Goal: Task Accomplishment & Management: Use online tool/utility

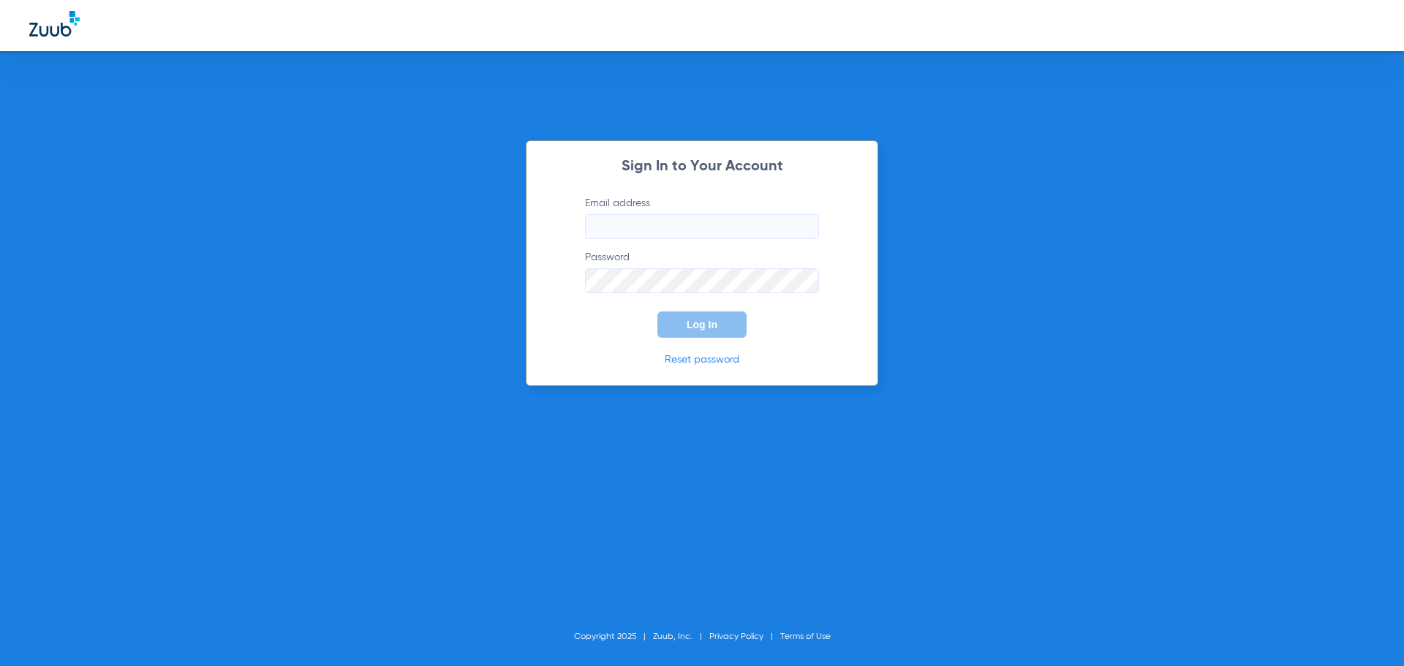
type input "[EMAIL_ADDRESS][DOMAIN_NAME]"
click at [697, 326] on span "Log In" at bounding box center [702, 325] width 31 height 12
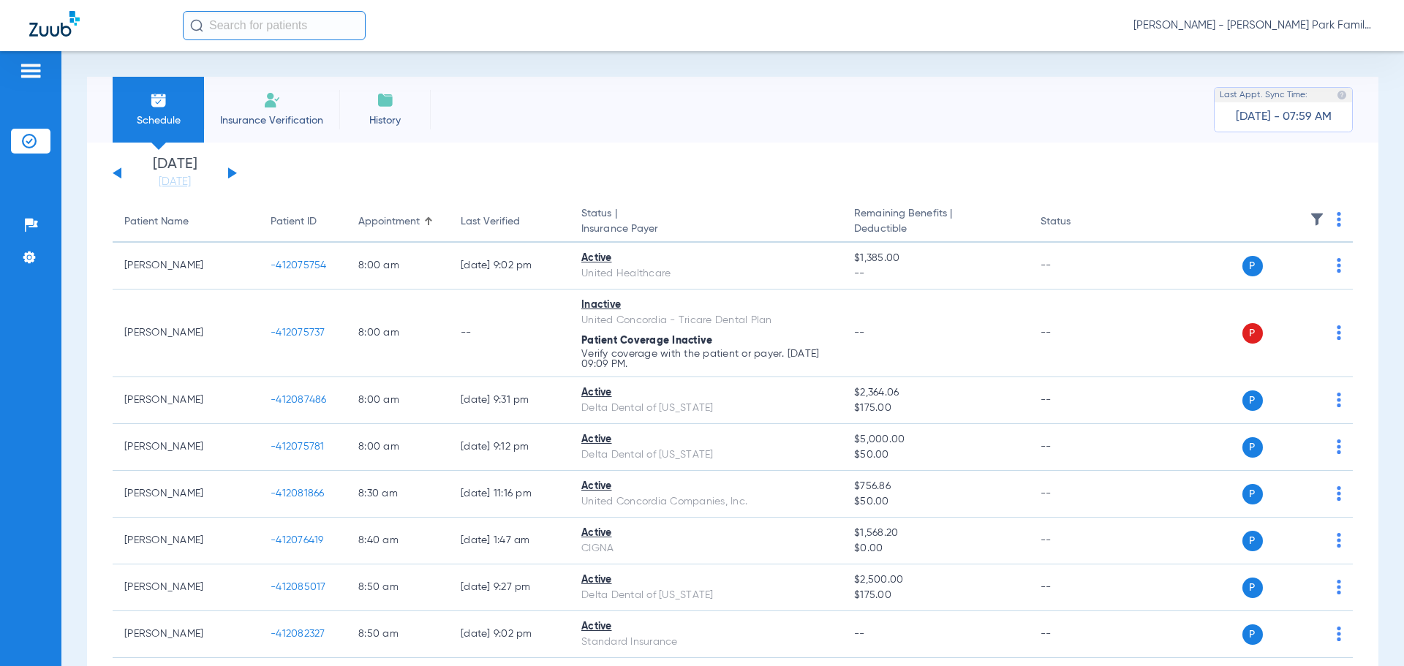
click at [233, 173] on button at bounding box center [232, 172] width 9 height 11
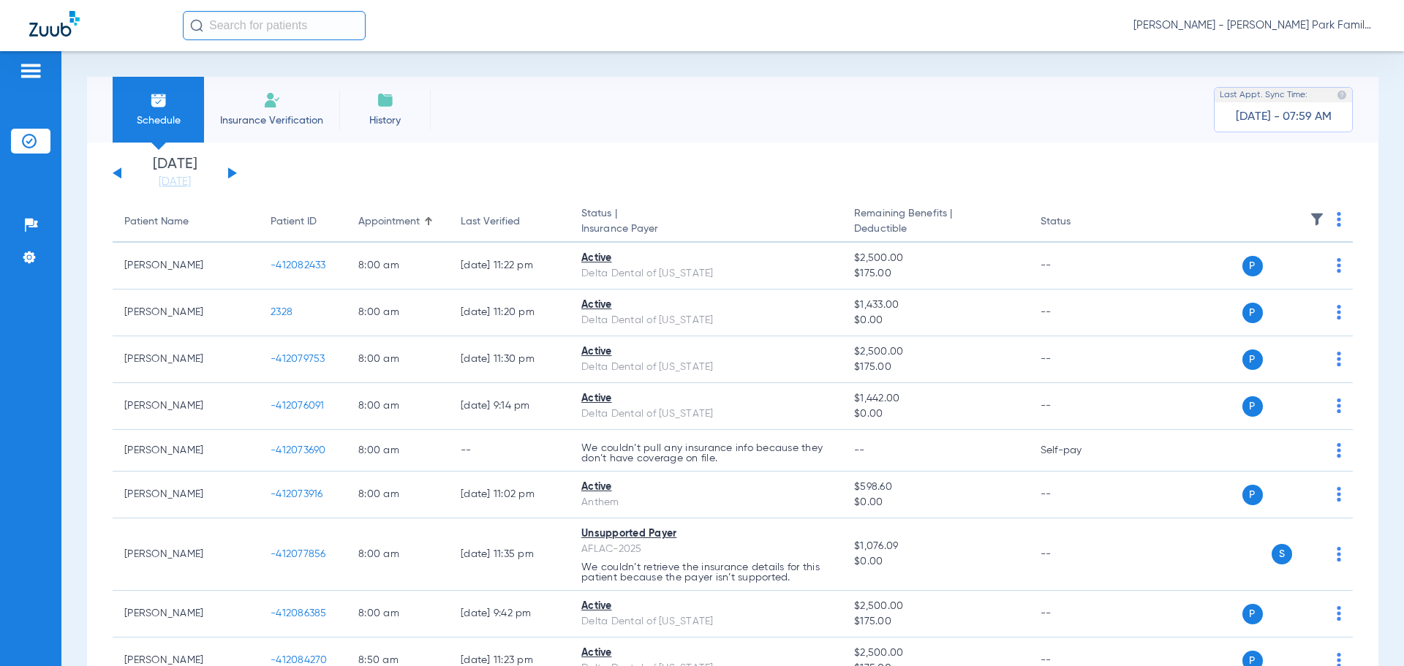
click at [1310, 218] on img at bounding box center [1317, 219] width 15 height 15
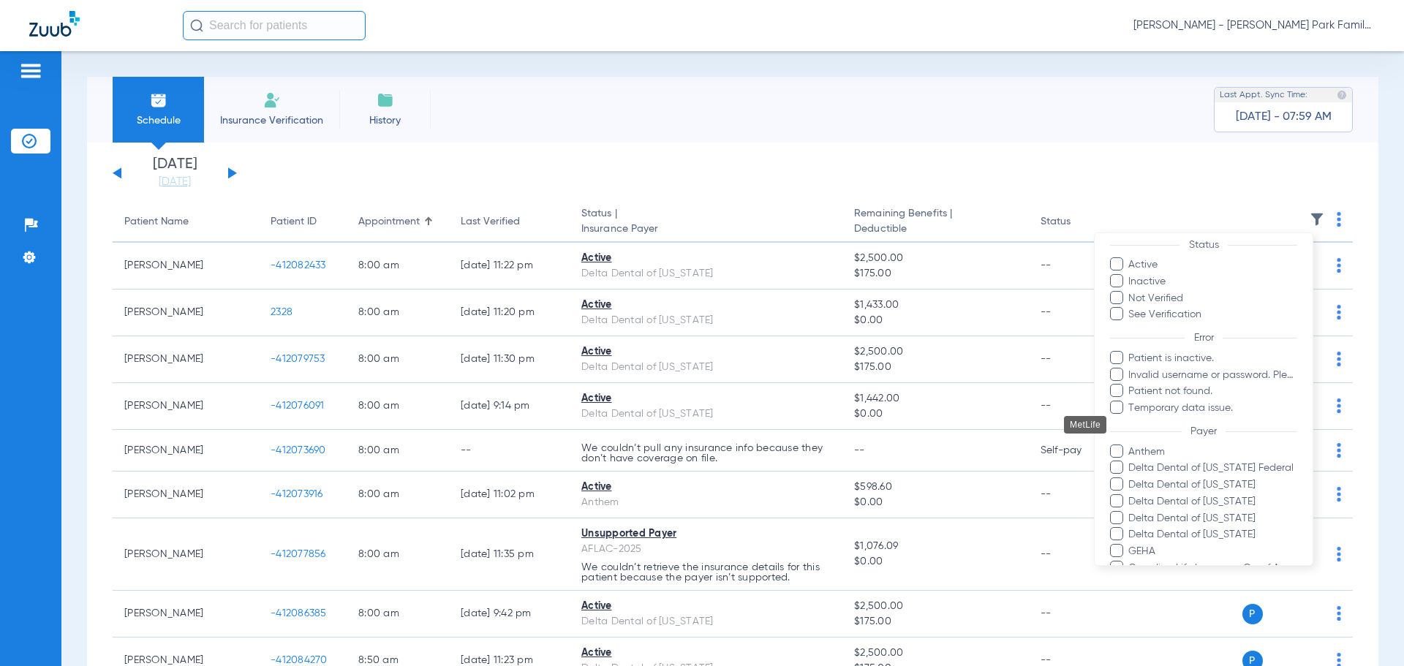
scroll to position [293, 0]
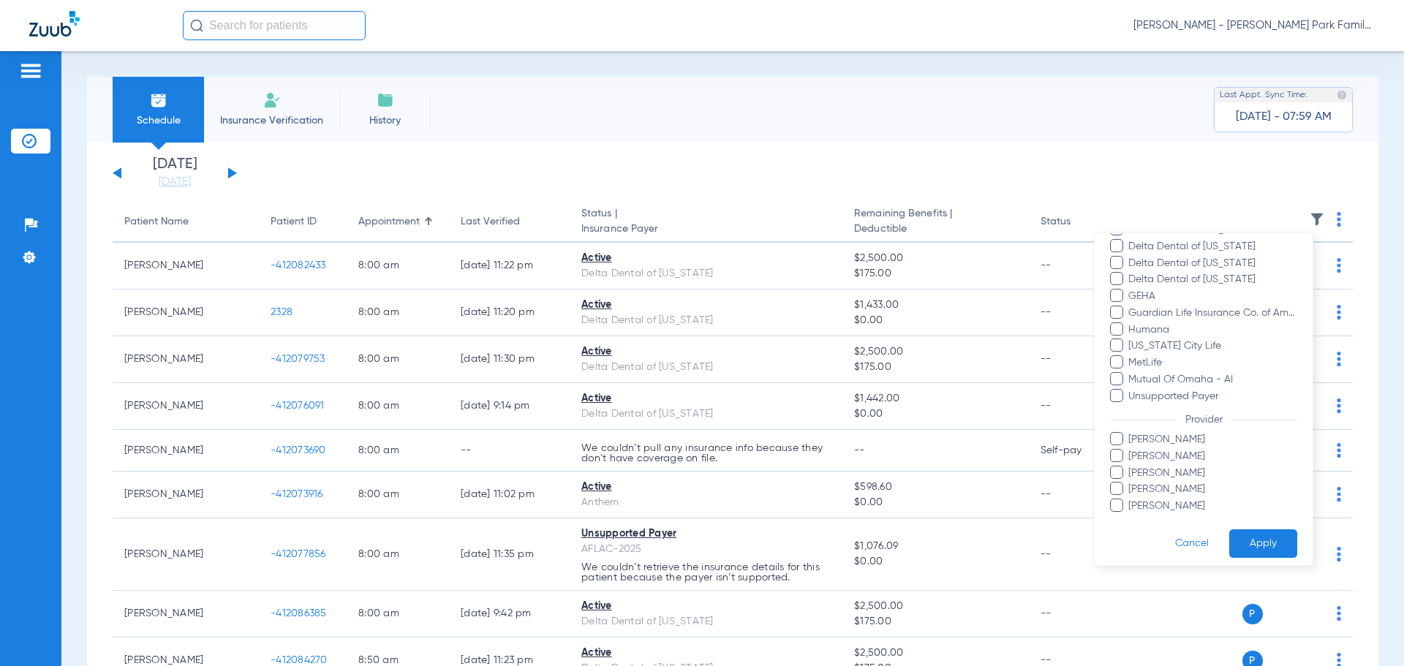
click at [1139, 456] on span "[PERSON_NAME]" at bounding box center [1213, 456] width 170 height 15
click at [1131, 467] on input "[PERSON_NAME]" at bounding box center [1131, 467] width 0 height 0
click at [1245, 540] on button "Apply" at bounding box center [1263, 543] width 68 height 29
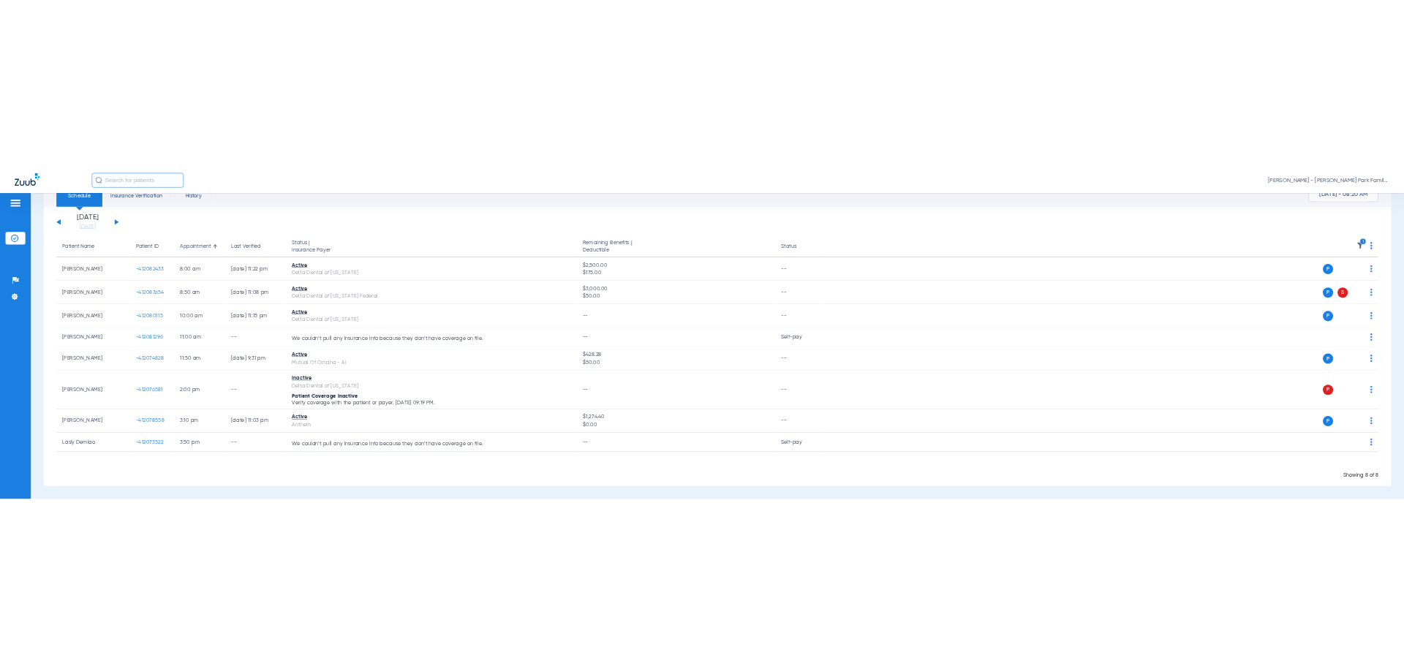
scroll to position [64, 0]
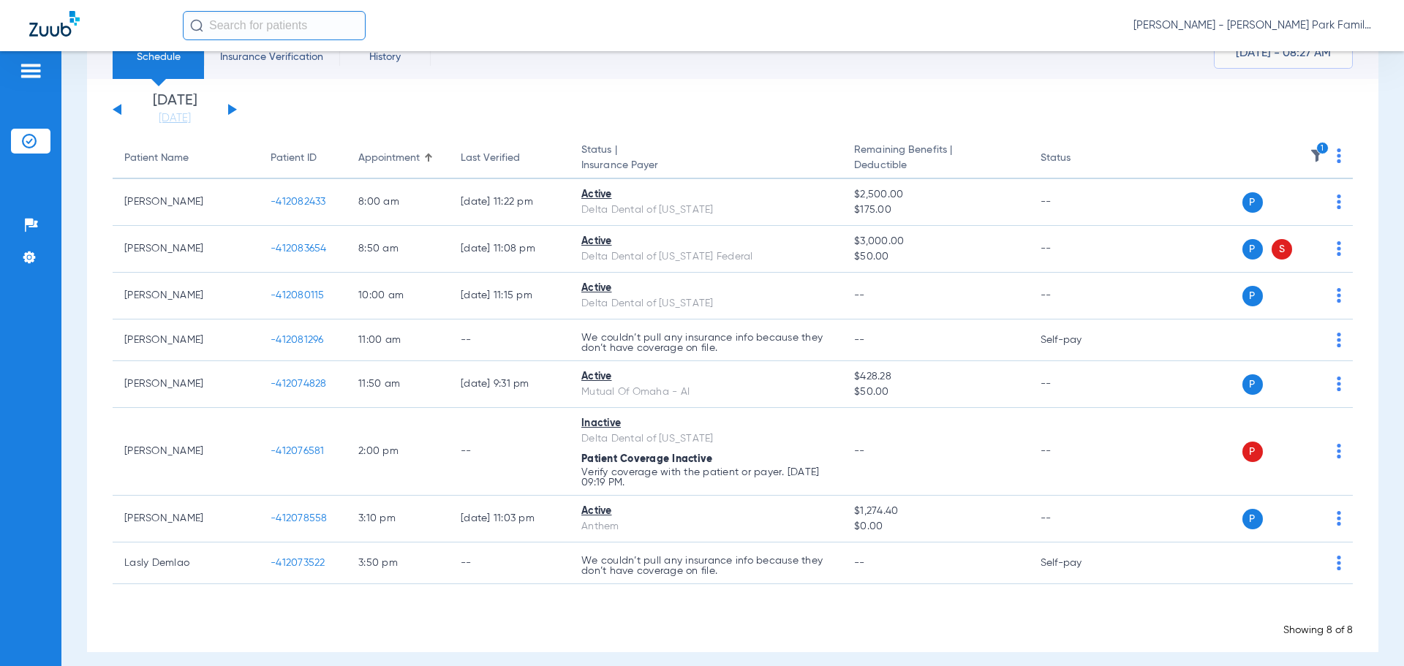
click at [1292, 157] on th "1" at bounding box center [1241, 158] width 226 height 41
click at [1310, 155] on img at bounding box center [1317, 155] width 15 height 15
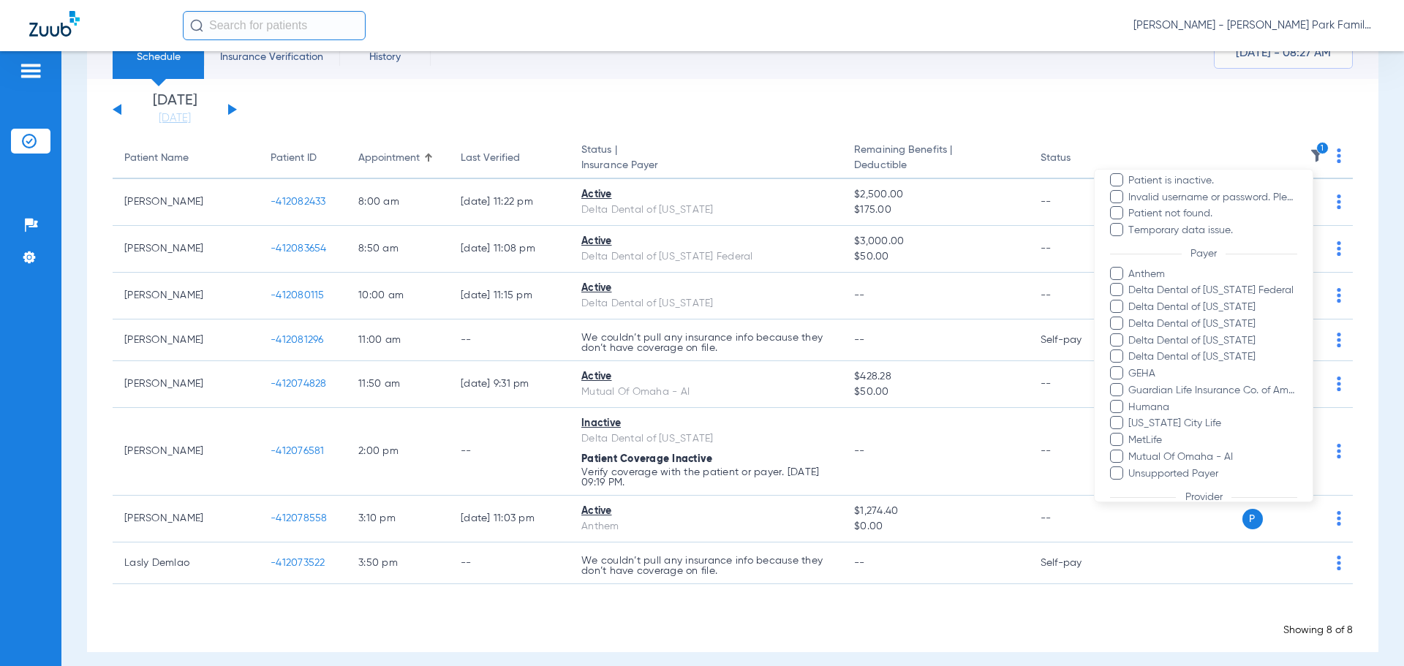
scroll to position [301, 0]
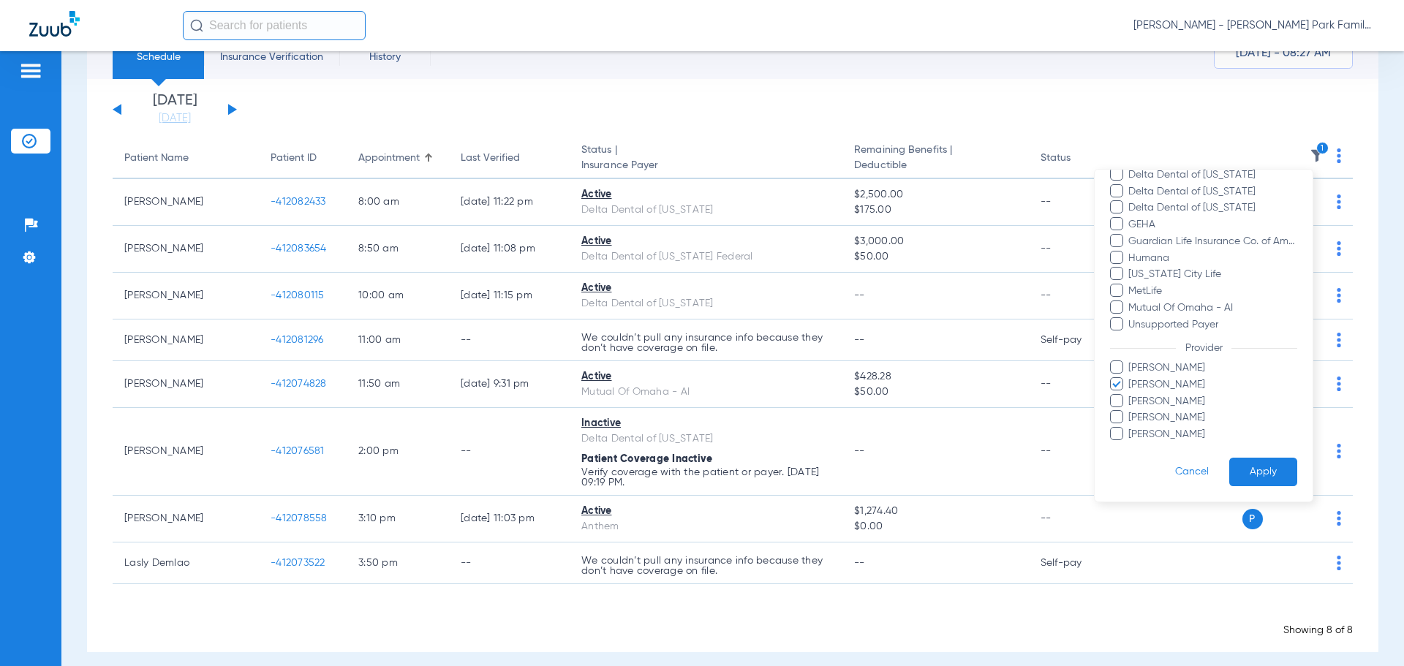
click at [1159, 388] on span "[PERSON_NAME]" at bounding box center [1213, 384] width 170 height 15
click at [1131, 395] on input "[PERSON_NAME]" at bounding box center [1131, 395] width 0 height 0
click at [1147, 404] on span "[PERSON_NAME]" at bounding box center [1213, 401] width 170 height 15
click at [1131, 412] on input "[PERSON_NAME]" at bounding box center [1131, 412] width 0 height 0
click at [1251, 469] on button "Apply" at bounding box center [1263, 472] width 68 height 29
